Goal: Task Accomplishment & Management: Use online tool/utility

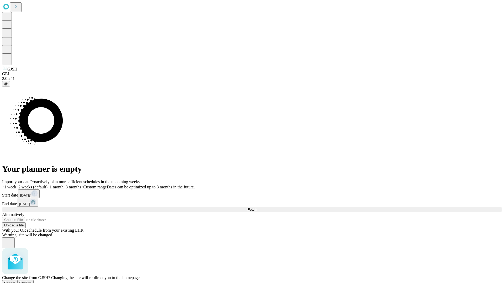
click at [32, 281] on span "Confirm" at bounding box center [25, 283] width 12 height 4
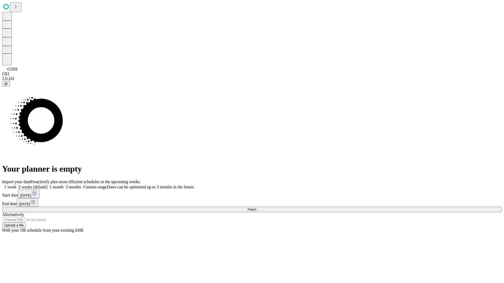
click at [47, 185] on label "2 weeks (default)" at bounding box center [31, 187] width 31 height 4
click at [256, 208] on span "Fetch" at bounding box center [251, 210] width 9 height 4
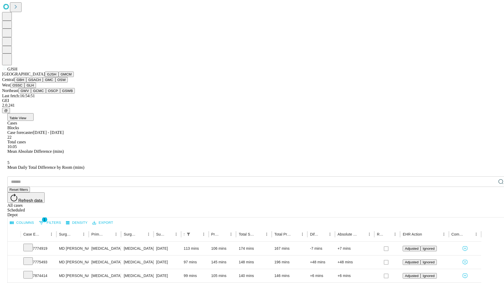
click at [59, 77] on button "GMCM" at bounding box center [66, 75] width 15 height 6
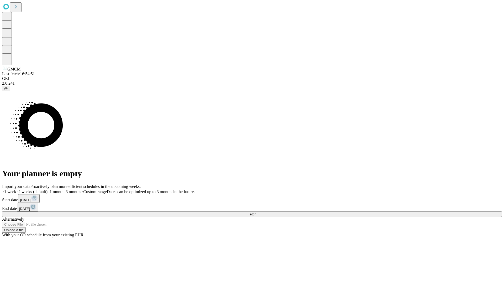
click at [47, 190] on label "2 weeks (default)" at bounding box center [31, 192] width 31 height 4
click at [256, 213] on span "Fetch" at bounding box center [251, 215] width 9 height 4
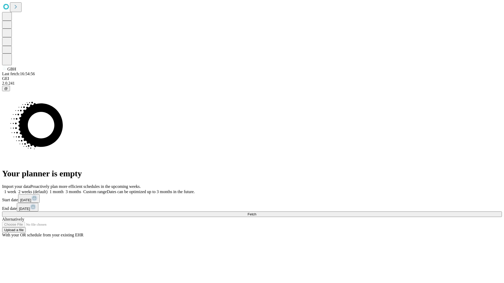
click at [47, 190] on label "2 weeks (default)" at bounding box center [31, 192] width 31 height 4
click at [256, 213] on span "Fetch" at bounding box center [251, 215] width 9 height 4
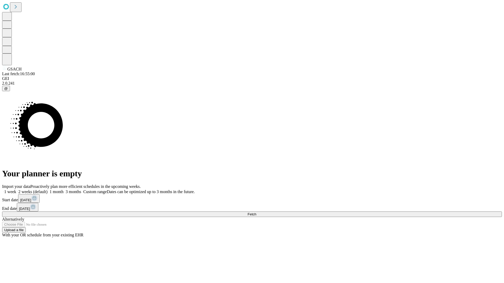
click at [47, 190] on label "2 weeks (default)" at bounding box center [31, 192] width 31 height 4
click at [256, 213] on span "Fetch" at bounding box center [251, 215] width 9 height 4
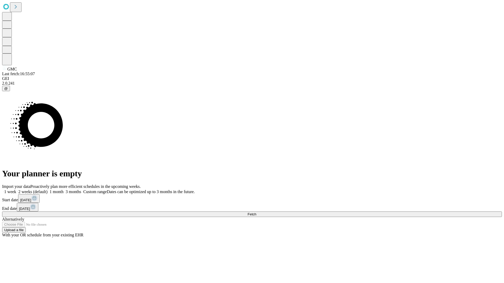
click at [47, 190] on label "2 weeks (default)" at bounding box center [31, 192] width 31 height 4
click at [256, 213] on span "Fetch" at bounding box center [251, 215] width 9 height 4
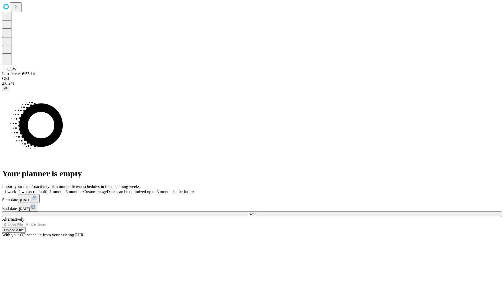
click at [47, 190] on label "2 weeks (default)" at bounding box center [31, 192] width 31 height 4
click at [256, 213] on span "Fetch" at bounding box center [251, 215] width 9 height 4
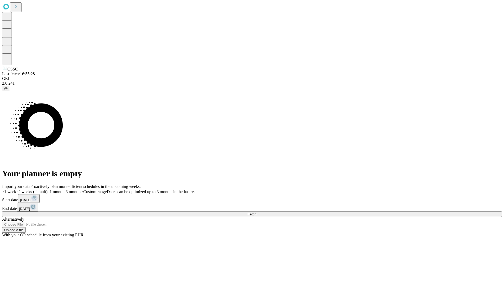
click at [47, 190] on label "2 weeks (default)" at bounding box center [31, 192] width 31 height 4
click at [256, 213] on span "Fetch" at bounding box center [251, 215] width 9 height 4
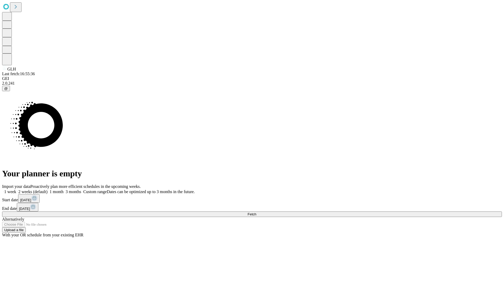
click at [47, 190] on label "2 weeks (default)" at bounding box center [31, 192] width 31 height 4
click at [256, 213] on span "Fetch" at bounding box center [251, 215] width 9 height 4
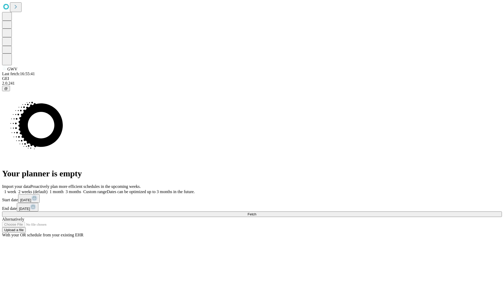
click at [47, 190] on label "2 weeks (default)" at bounding box center [31, 192] width 31 height 4
click at [256, 213] on span "Fetch" at bounding box center [251, 215] width 9 height 4
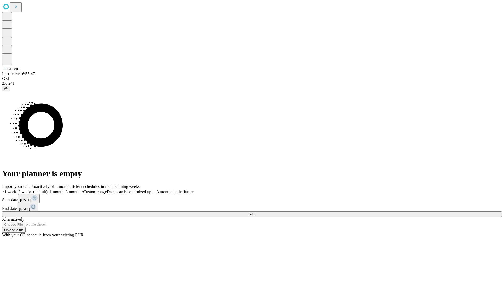
click at [47, 190] on label "2 weeks (default)" at bounding box center [31, 192] width 31 height 4
click at [256, 213] on span "Fetch" at bounding box center [251, 215] width 9 height 4
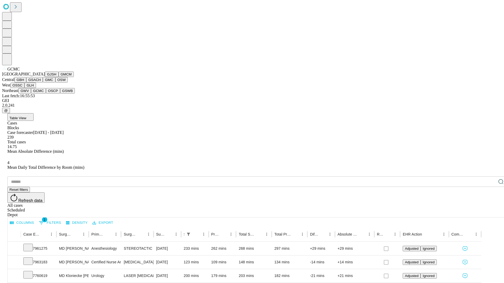
click at [46, 94] on button "OSCP" at bounding box center [53, 91] width 14 height 6
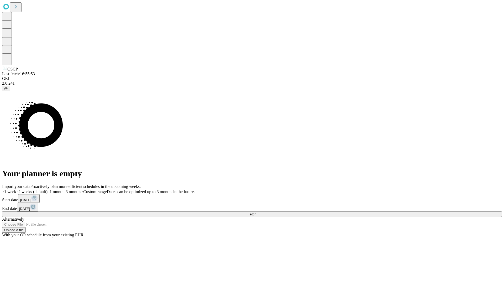
click at [47, 190] on label "2 weeks (default)" at bounding box center [31, 192] width 31 height 4
click at [256, 213] on span "Fetch" at bounding box center [251, 215] width 9 height 4
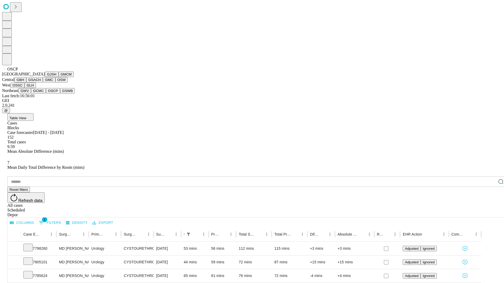
click at [60, 94] on button "GSWB" at bounding box center [67, 91] width 15 height 6
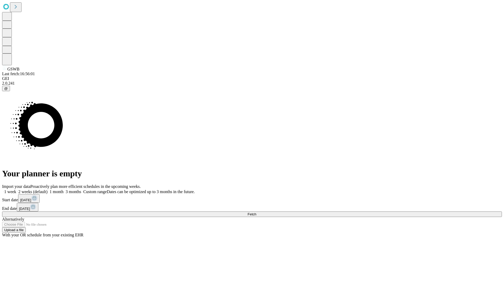
click at [47, 190] on label "2 weeks (default)" at bounding box center [31, 192] width 31 height 4
click at [256, 213] on span "Fetch" at bounding box center [251, 215] width 9 height 4
